Goal: Task Accomplishment & Management: Use online tool/utility

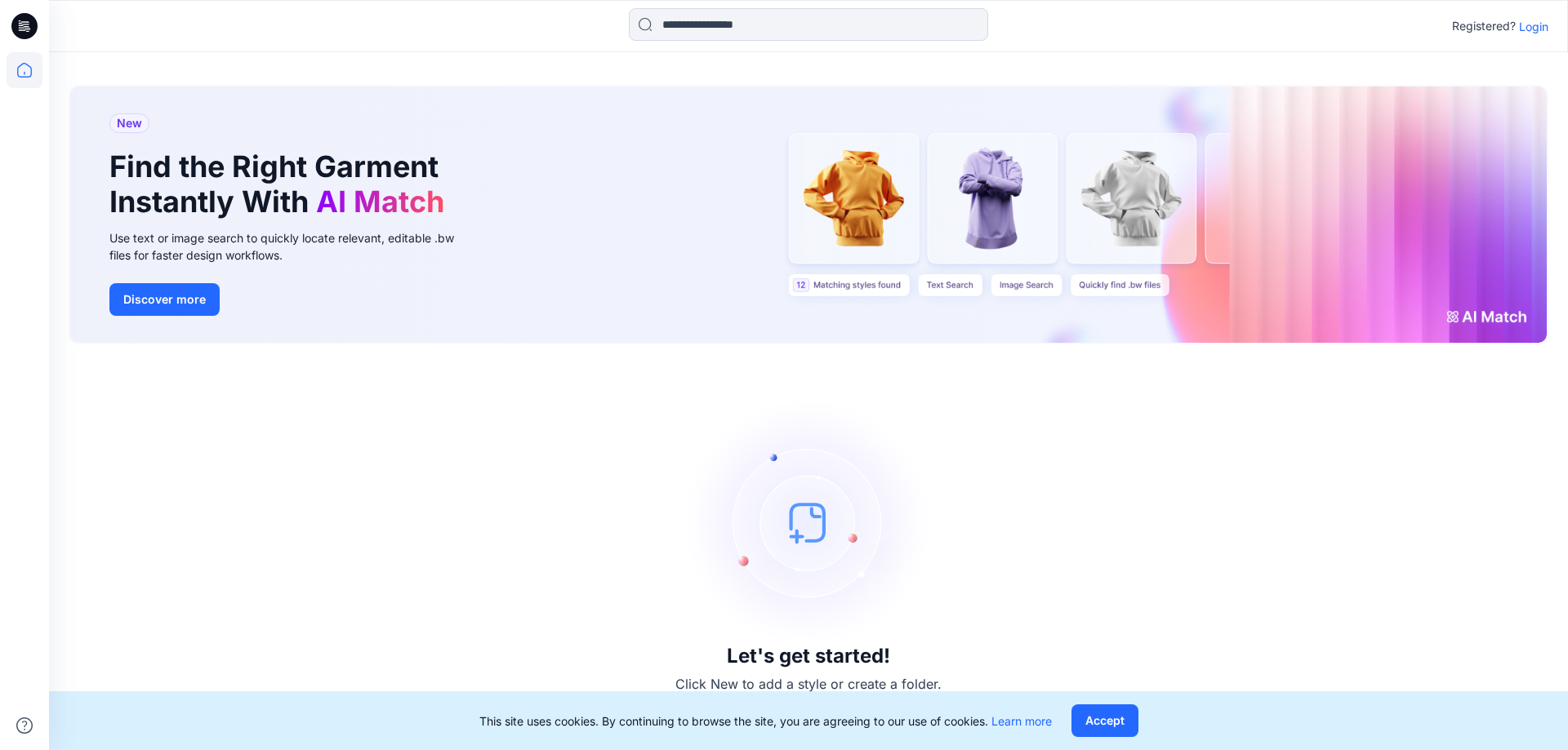
click at [679, 551] on div "Let's get started! Click New to add a style or create a folder." at bounding box center [808, 547] width 1480 height 366
click at [24, 63] on icon at bounding box center [24, 69] width 14 height 14
click at [1535, 24] on p "Login" at bounding box center [1533, 27] width 30 height 17
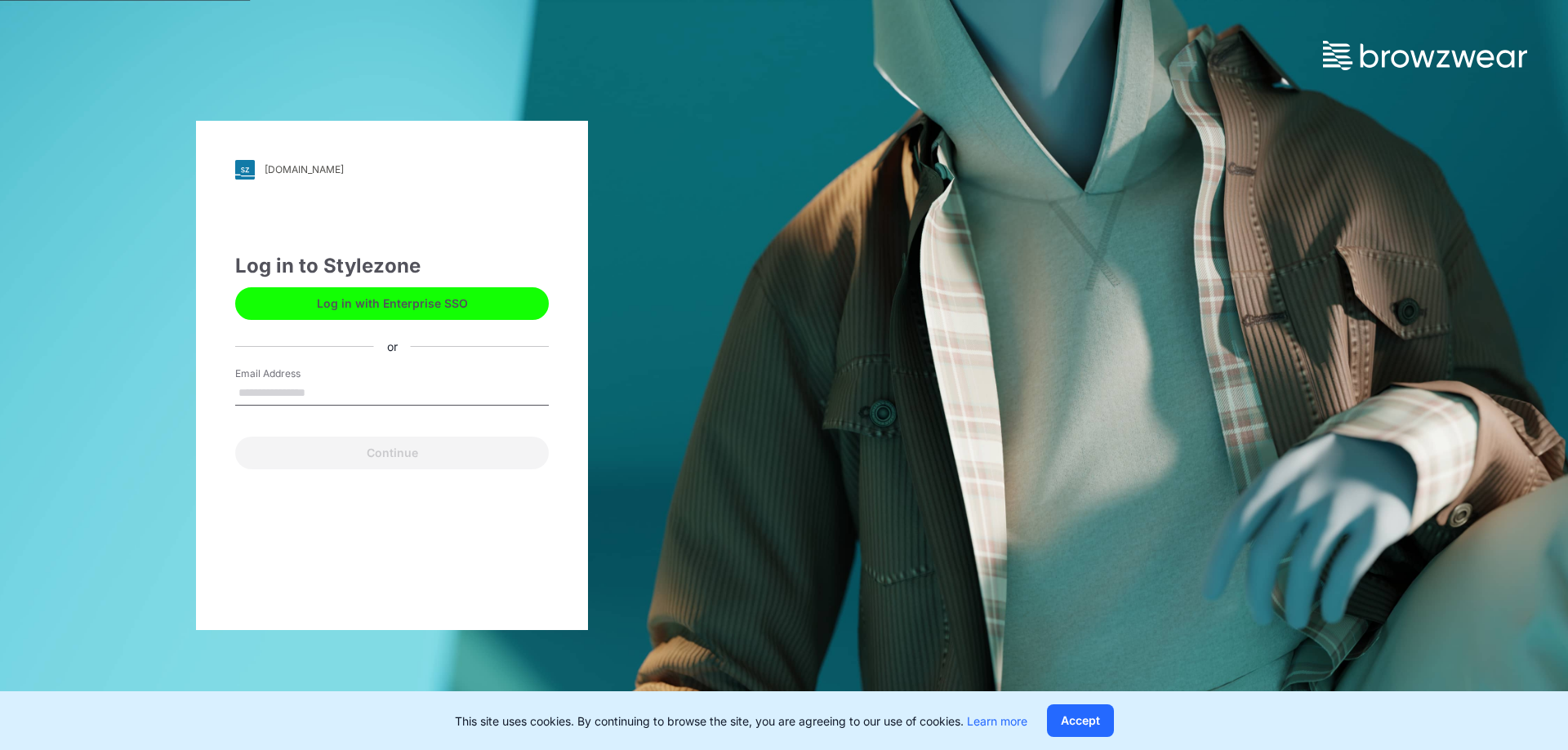
click at [295, 388] on input "Email Address" at bounding box center [392, 393] width 313 height 24
type input "**********"
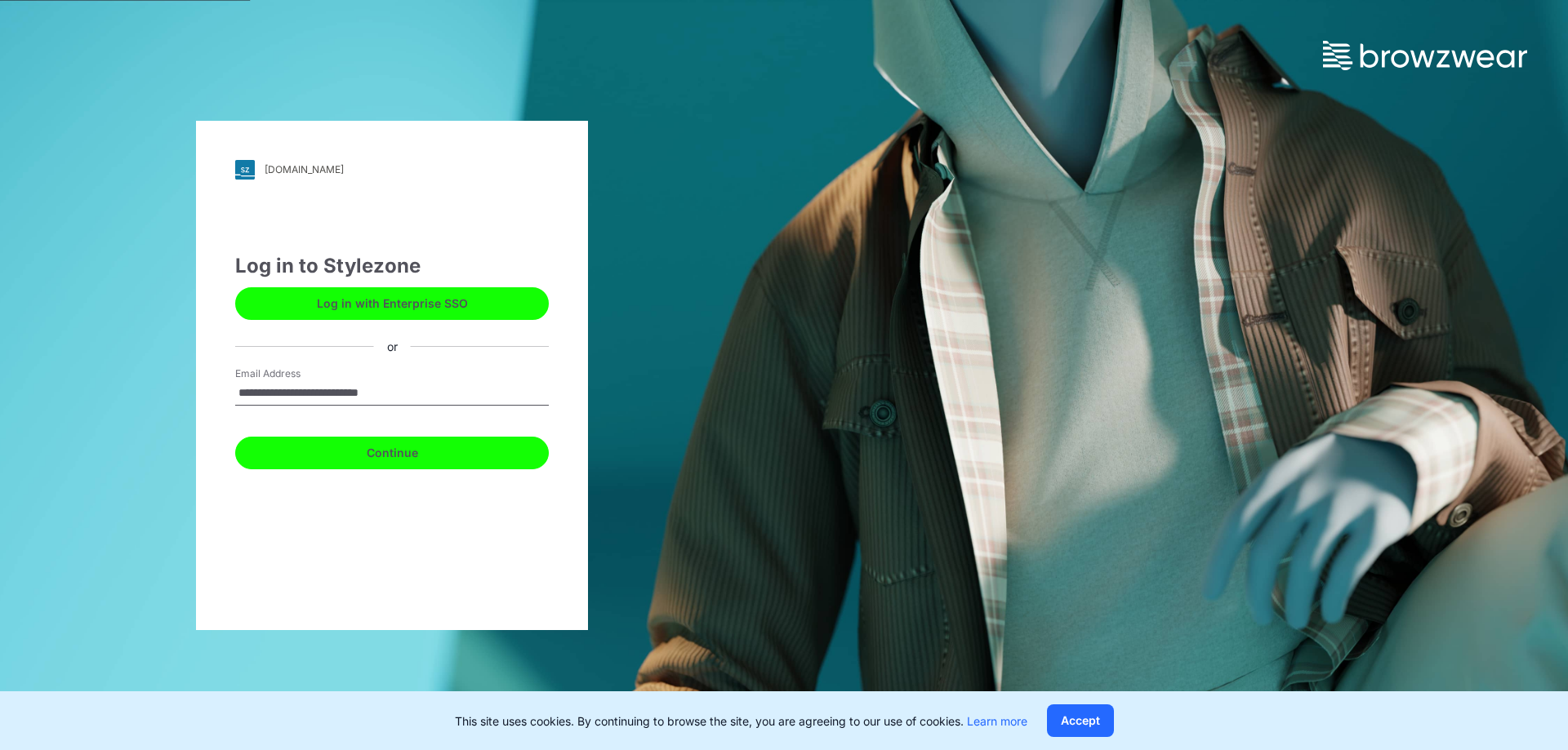
click at [405, 458] on button "Continue" at bounding box center [392, 453] width 313 height 33
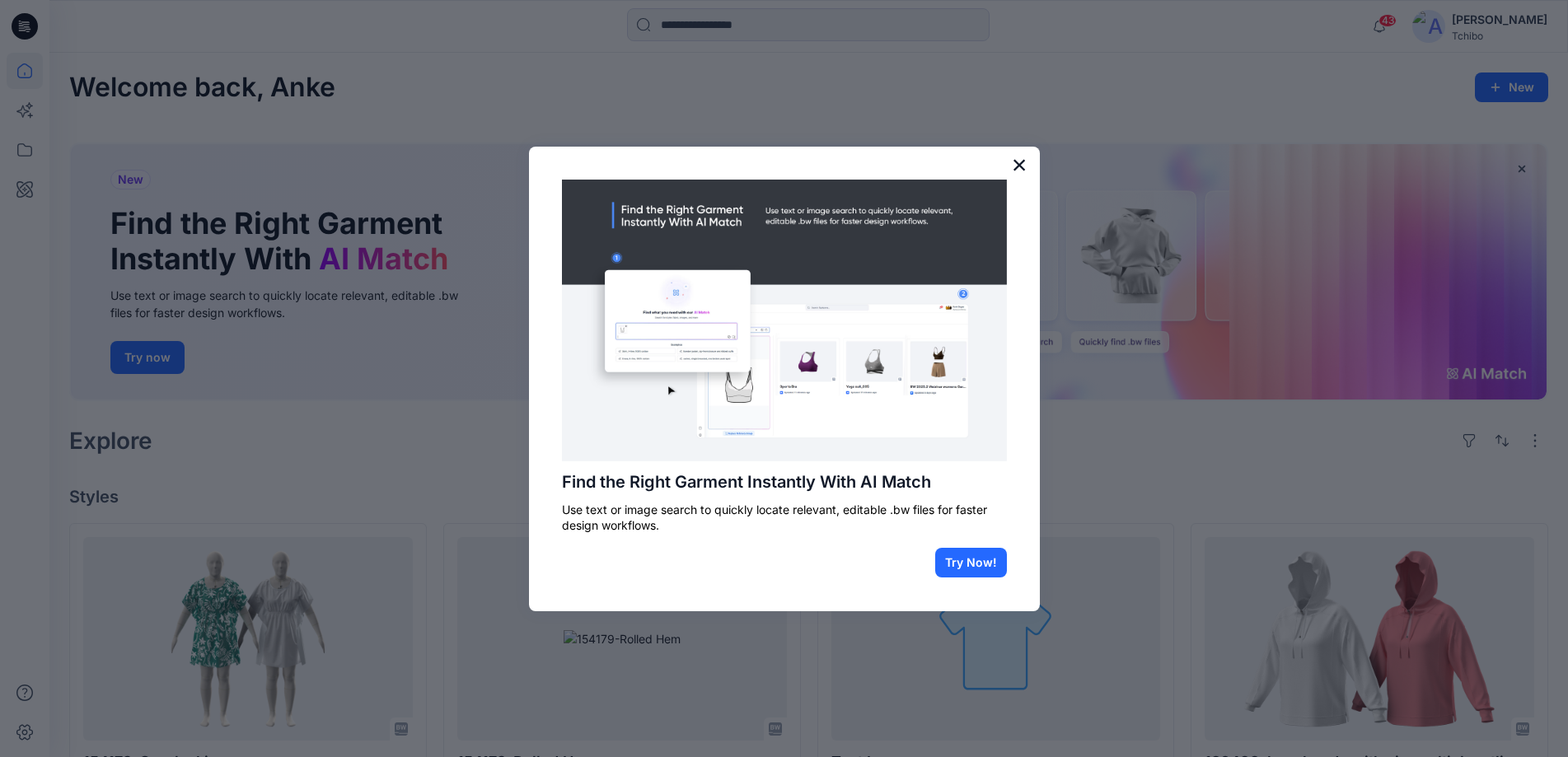
click at [1023, 163] on button "×" at bounding box center [1020, 164] width 16 height 26
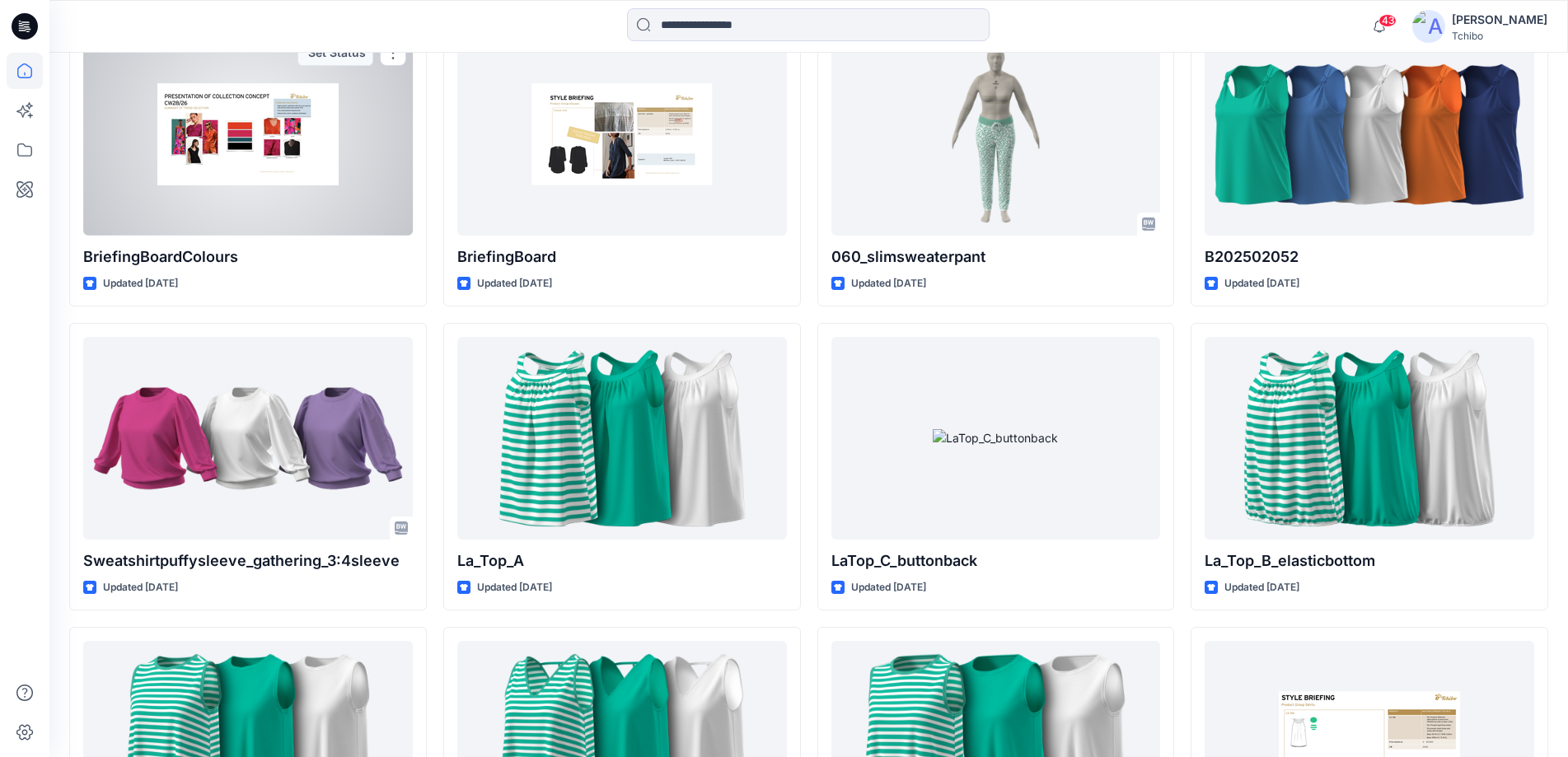
scroll to position [1483, 0]
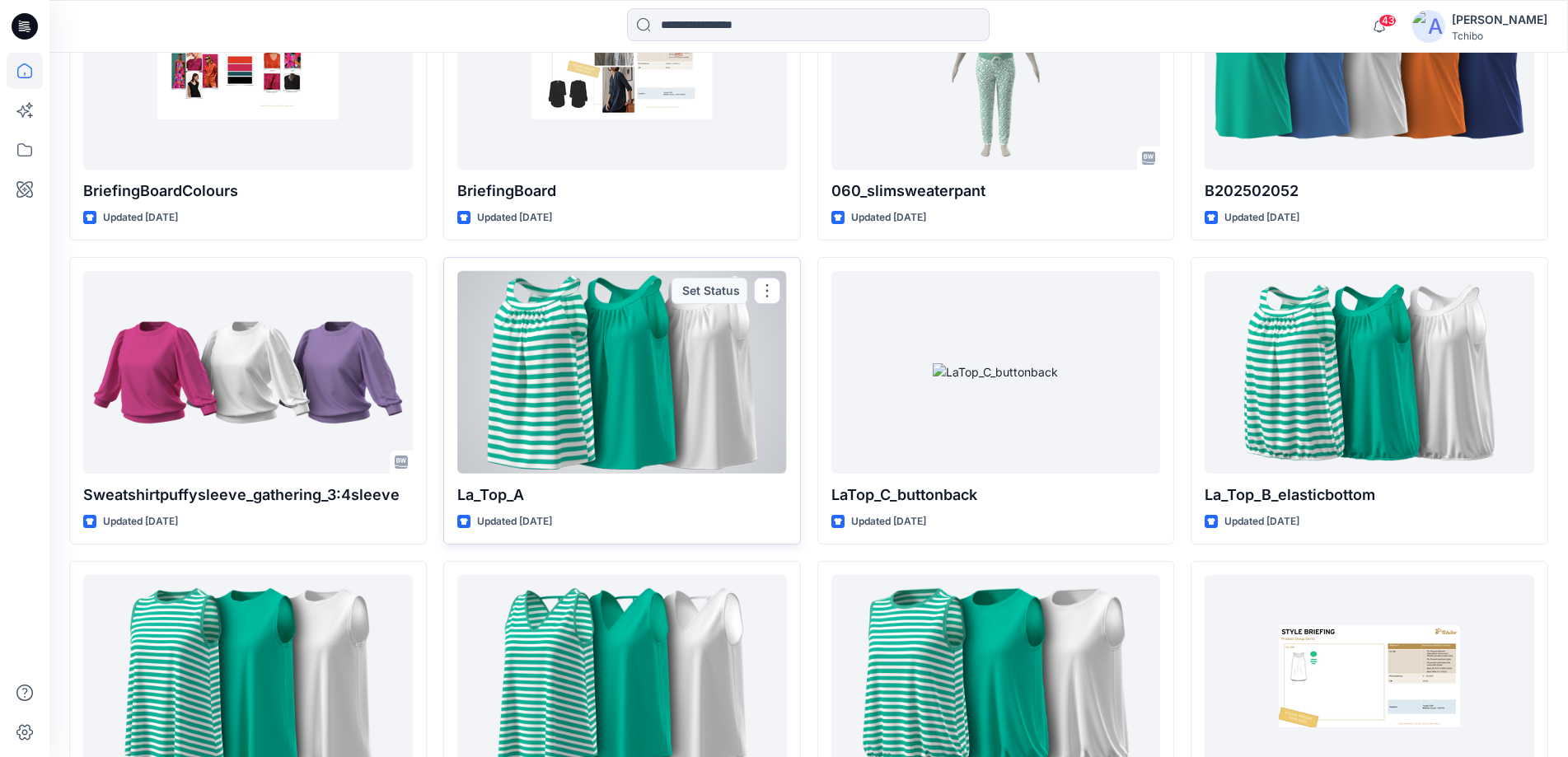
click at [549, 420] on div at bounding box center [622, 372] width 330 height 203
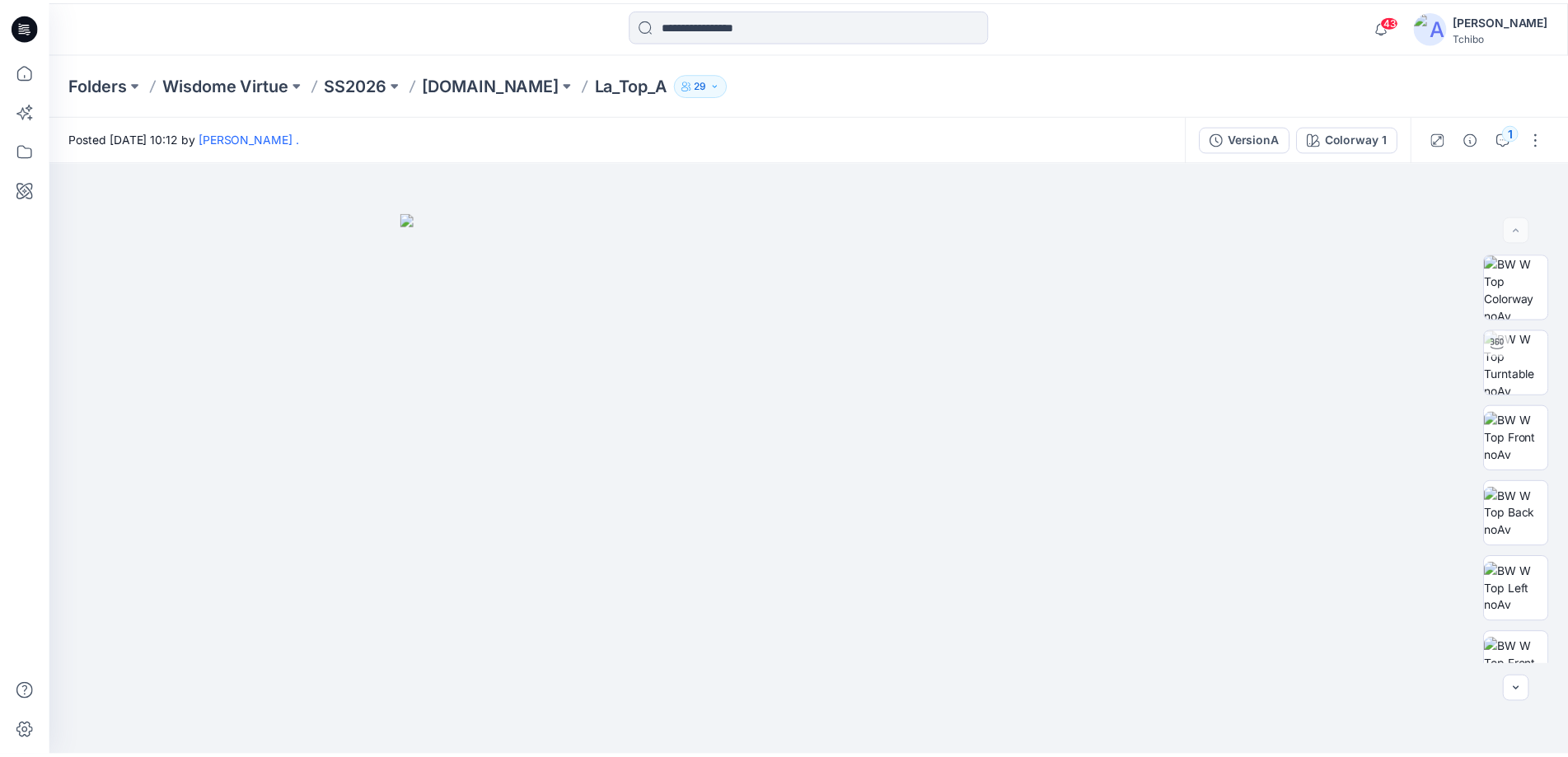
scroll to position [1483, 0]
